Goal: Information Seeking & Learning: Check status

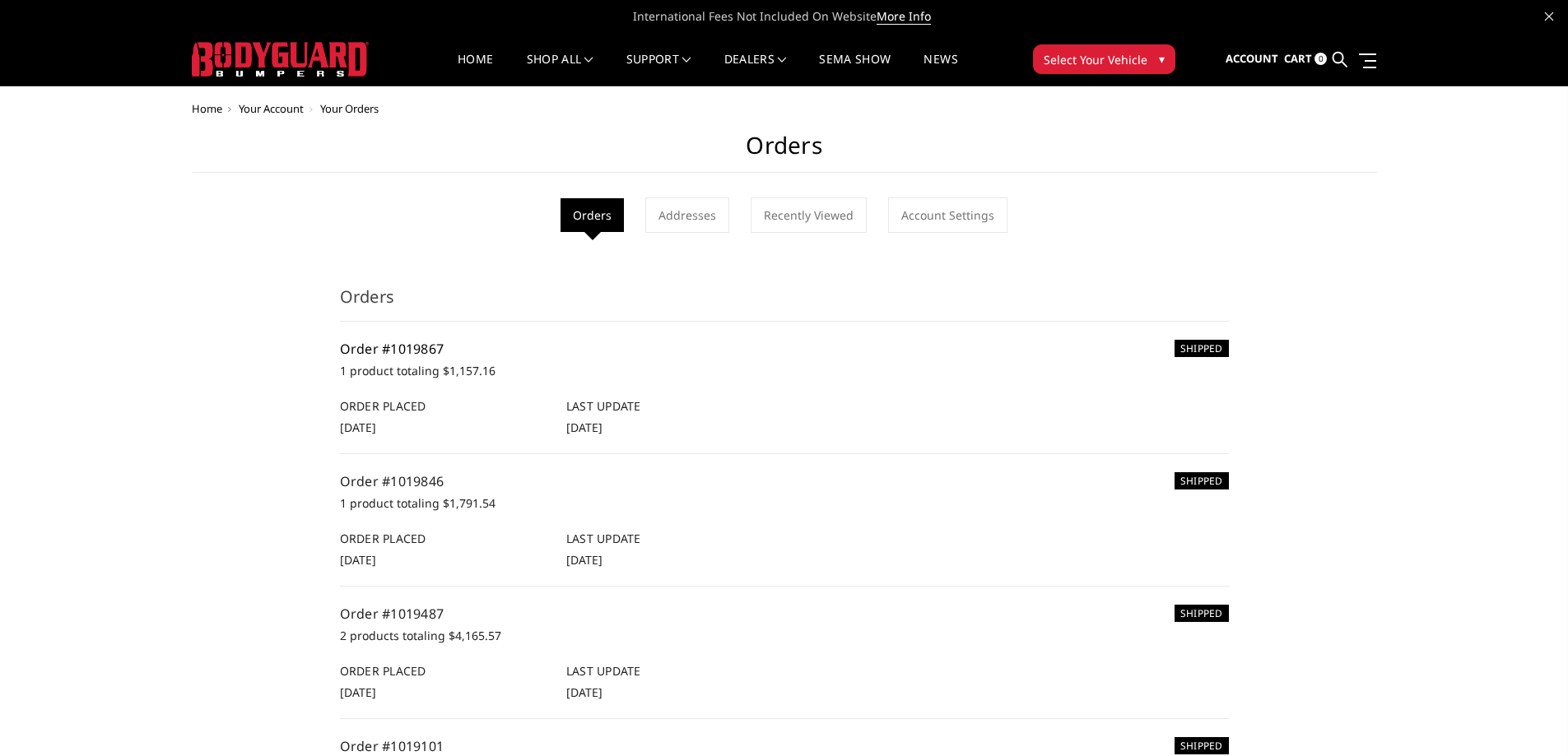
click at [405, 340] on link "Order #1019867" at bounding box center [391, 348] width 104 height 18
click at [403, 347] on link "Order #1019867" at bounding box center [391, 348] width 104 height 18
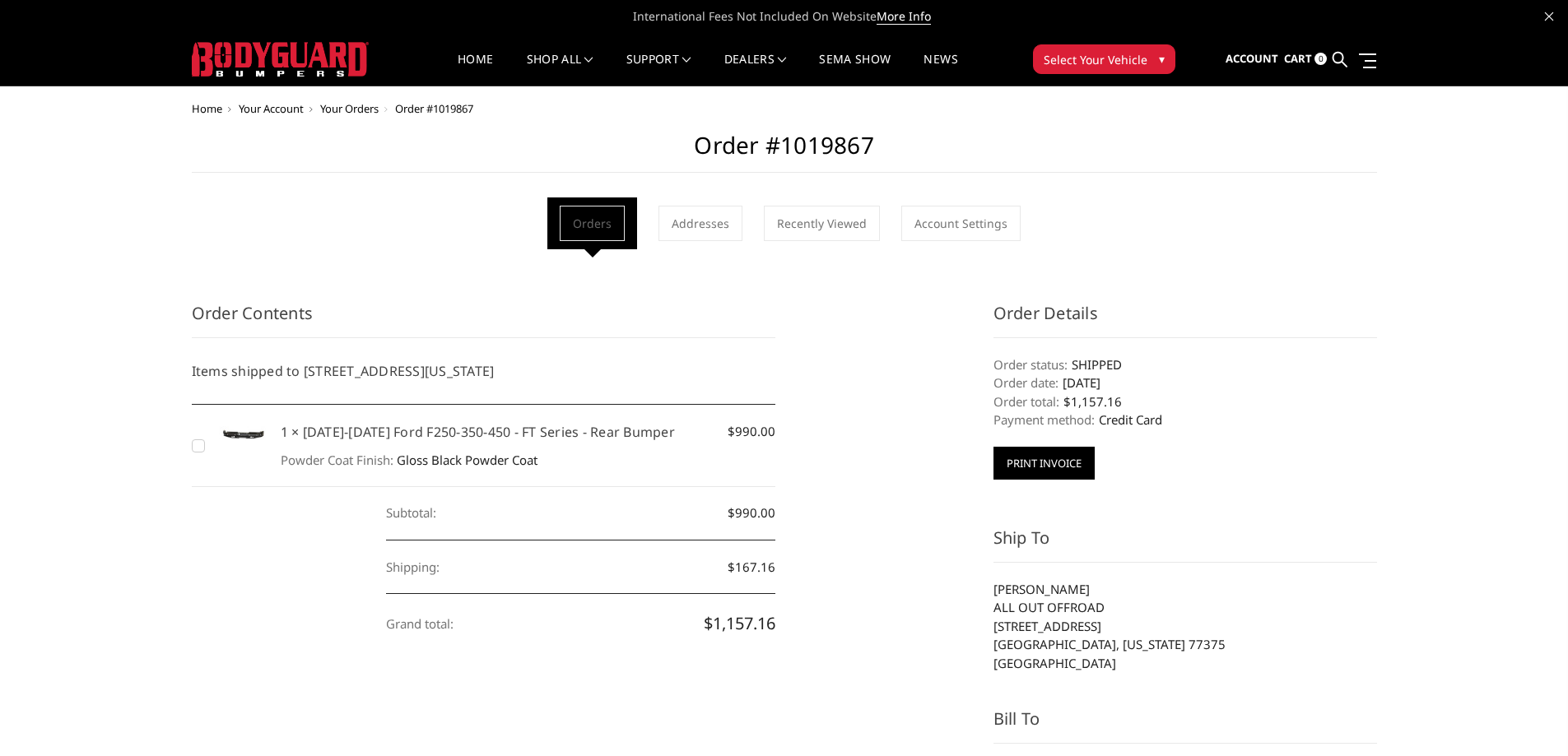
click at [1046, 465] on button "Print Invoice" at bounding box center [1044, 462] width 101 height 33
